Goal: Information Seeking & Learning: Learn about a topic

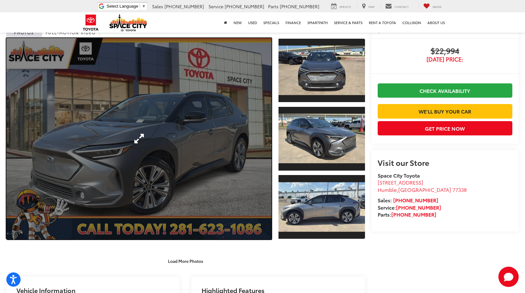
click at [207, 160] on link "Expand Photo 0" at bounding box center [138, 138] width 265 height 201
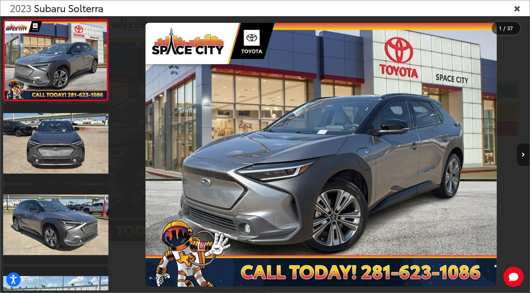
click at [525, 163] on button "Next image" at bounding box center [523, 155] width 13 height 22
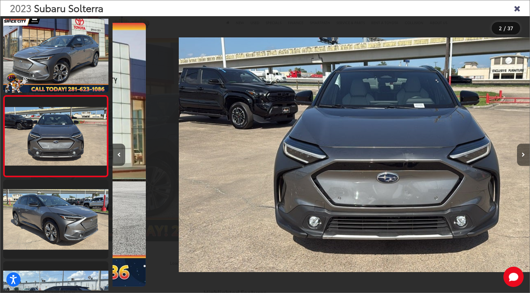
click at [525, 163] on button "Next image" at bounding box center [523, 155] width 13 height 22
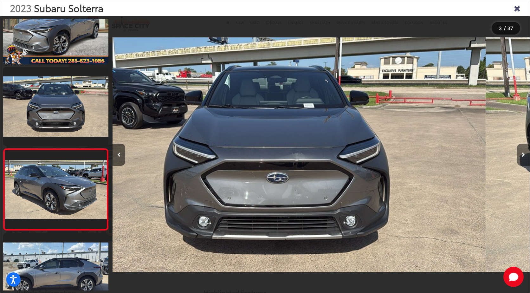
scroll to position [87, 0]
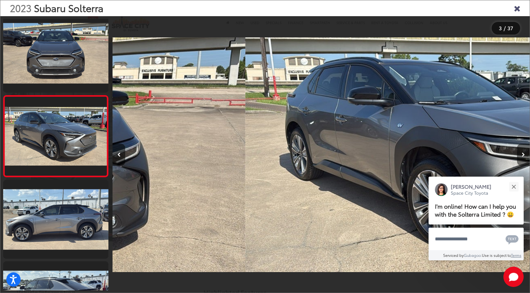
click at [525, 163] on button "Next image" at bounding box center [523, 155] width 13 height 22
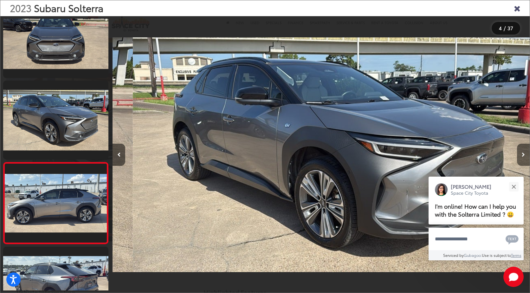
scroll to position [168, 0]
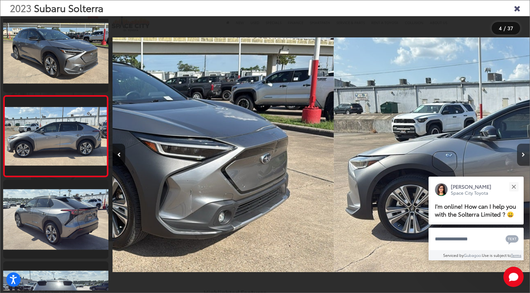
click at [525, 163] on button "Next image" at bounding box center [523, 155] width 13 height 22
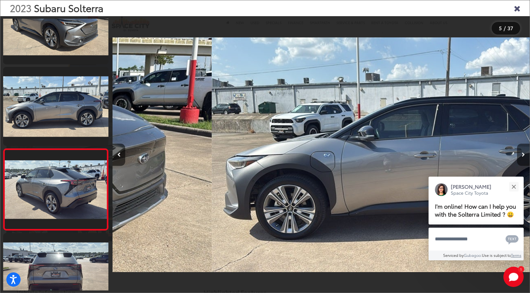
scroll to position [0, 1275]
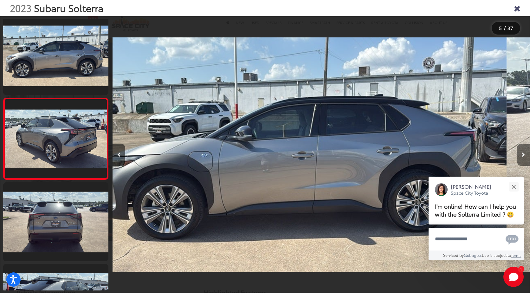
click at [525, 163] on button "Next image" at bounding box center [523, 155] width 13 height 22
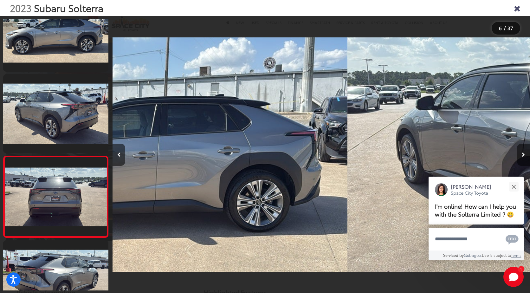
scroll to position [0, 0]
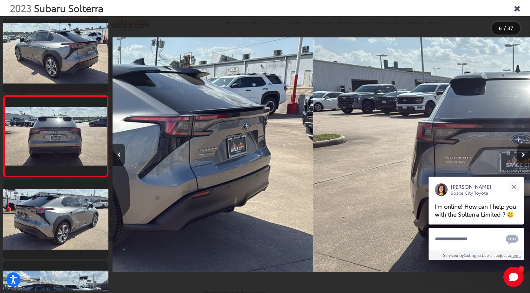
click at [525, 163] on button "Next image" at bounding box center [523, 155] width 13 height 22
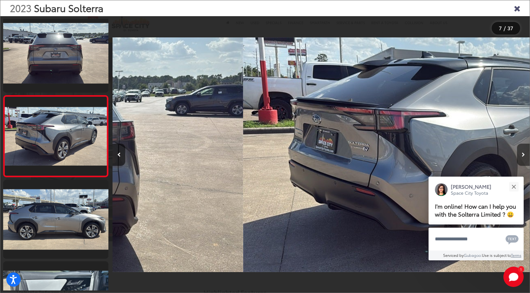
click at [525, 163] on button "Next image" at bounding box center [523, 155] width 13 height 22
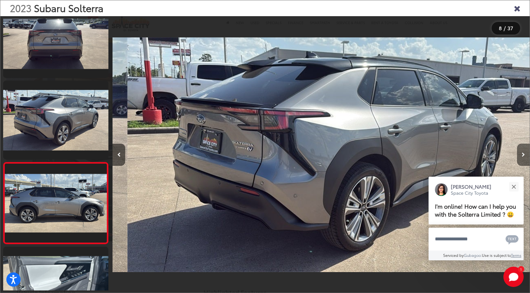
scroll to position [494, 0]
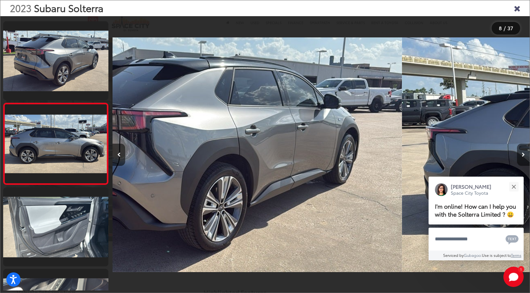
click at [525, 163] on button "Next image" at bounding box center [523, 155] width 13 height 22
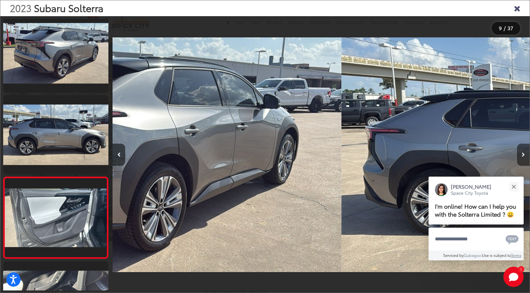
click at [525, 163] on button "Next image" at bounding box center [523, 155] width 13 height 22
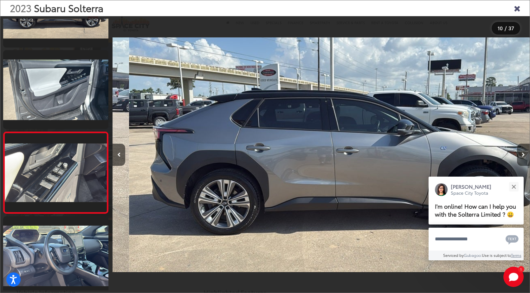
click at [525, 163] on button "Next image" at bounding box center [523, 155] width 13 height 22
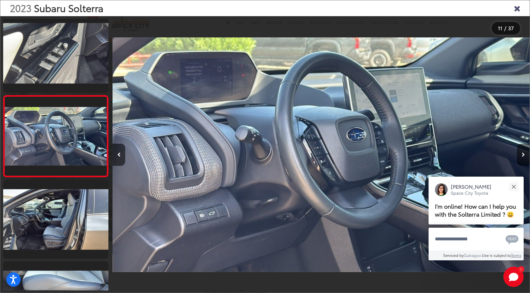
click at [525, 163] on button "Next image" at bounding box center [523, 155] width 13 height 22
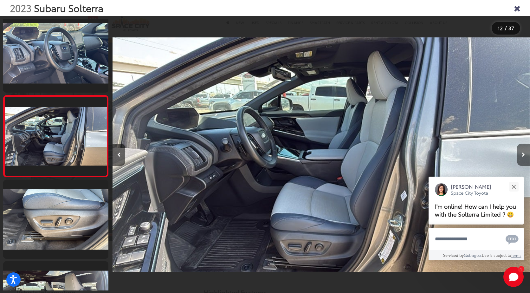
click at [525, 163] on button "Next image" at bounding box center [523, 155] width 13 height 22
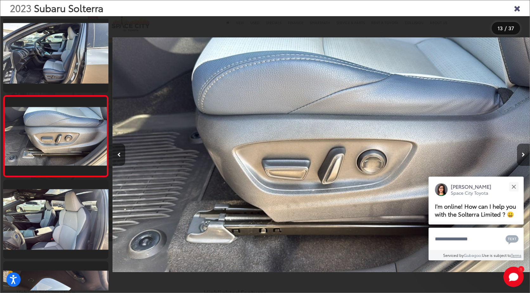
click at [525, 163] on button "Next image" at bounding box center [523, 155] width 13 height 22
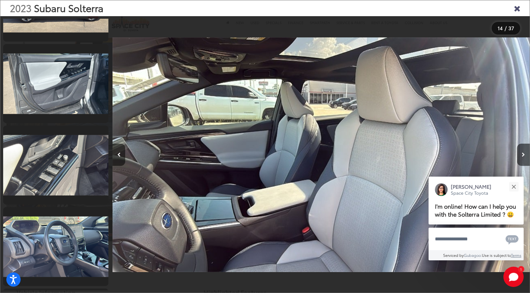
scroll to position [539, 0]
